Goal: Information Seeking & Learning: Learn about a topic

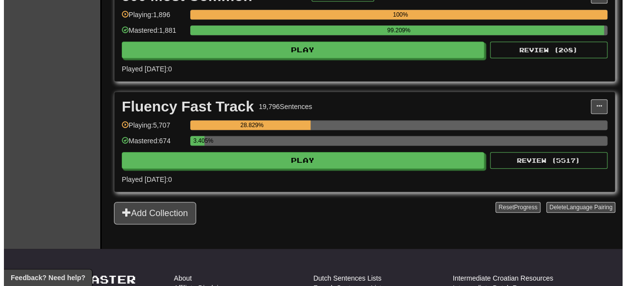
scroll to position [196, 0]
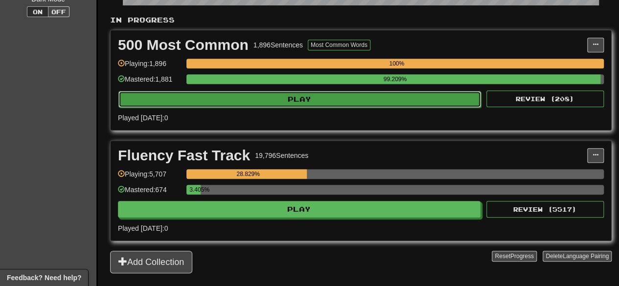
click at [255, 104] on button "Play" at bounding box center [299, 99] width 362 height 17
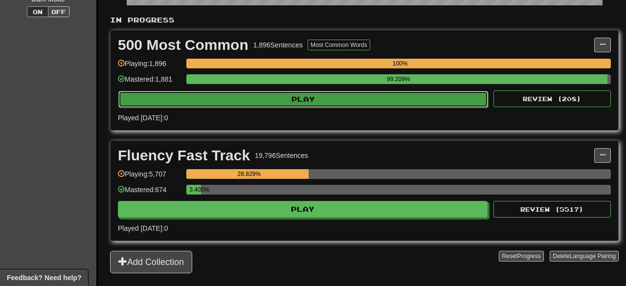
select select "**"
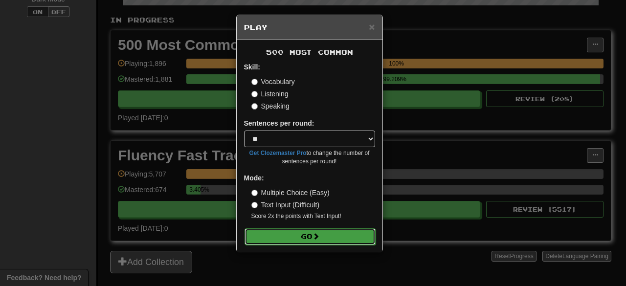
click at [307, 236] on button "Go" at bounding box center [310, 236] width 131 height 17
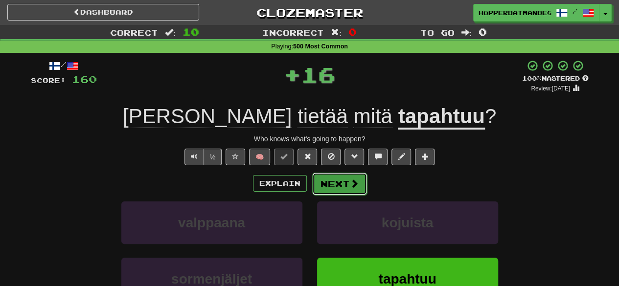
click at [350, 181] on span at bounding box center [354, 183] width 9 height 9
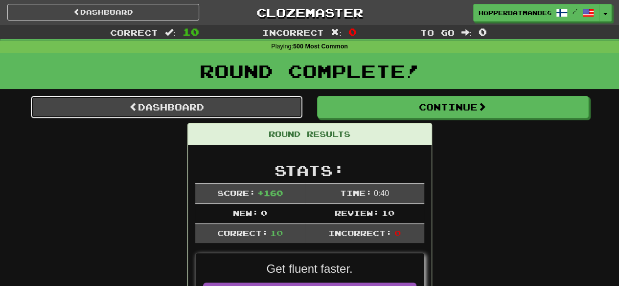
click at [204, 100] on link "Dashboard" at bounding box center [167, 107] width 272 height 23
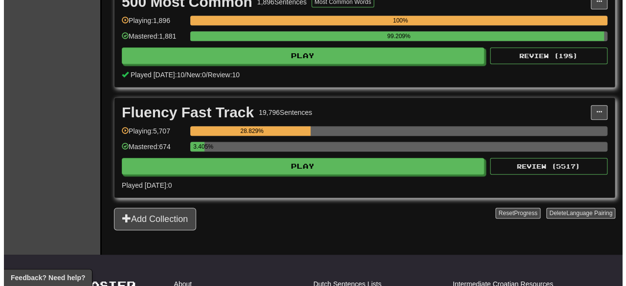
scroll to position [245, 0]
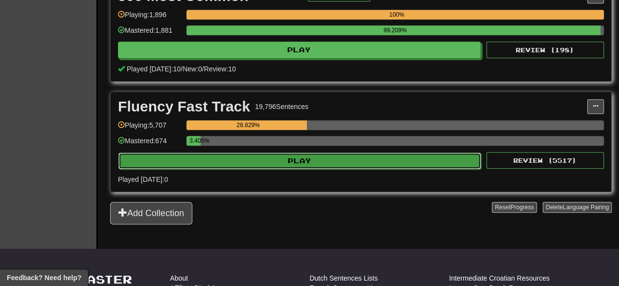
click at [269, 169] on button "Play" at bounding box center [299, 161] width 362 height 17
select select "**"
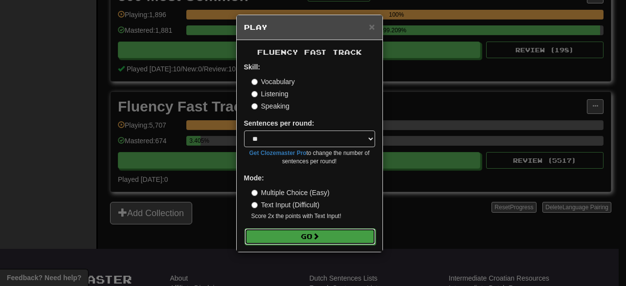
click at [301, 236] on button "Go" at bounding box center [310, 236] width 131 height 17
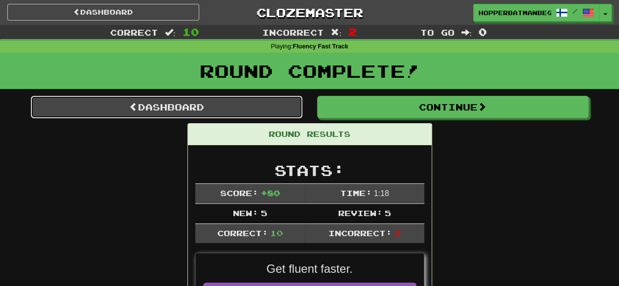
click at [249, 106] on link "Dashboard" at bounding box center [167, 107] width 272 height 23
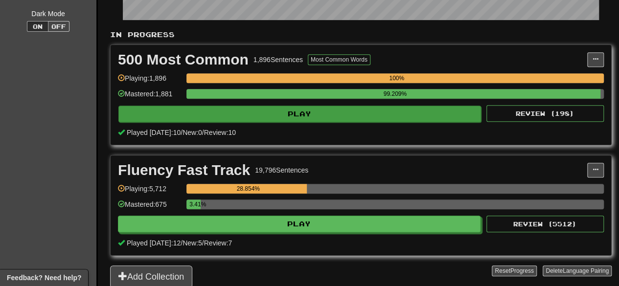
scroll to position [196, 0]
